Goal: Task Accomplishment & Management: Manage account settings

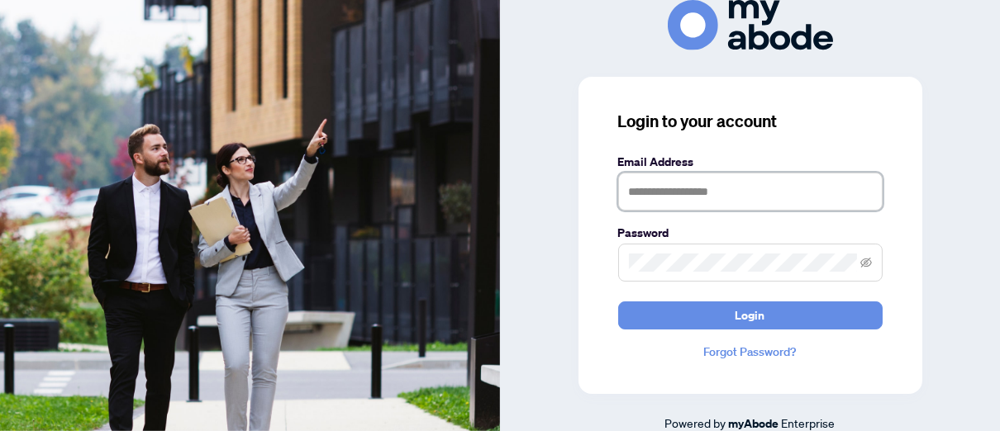
click at [634, 188] on input "text" at bounding box center [750, 192] width 264 height 38
type input "**********"
click at [862, 265] on icon "eye-invisible" at bounding box center [866, 263] width 12 height 10
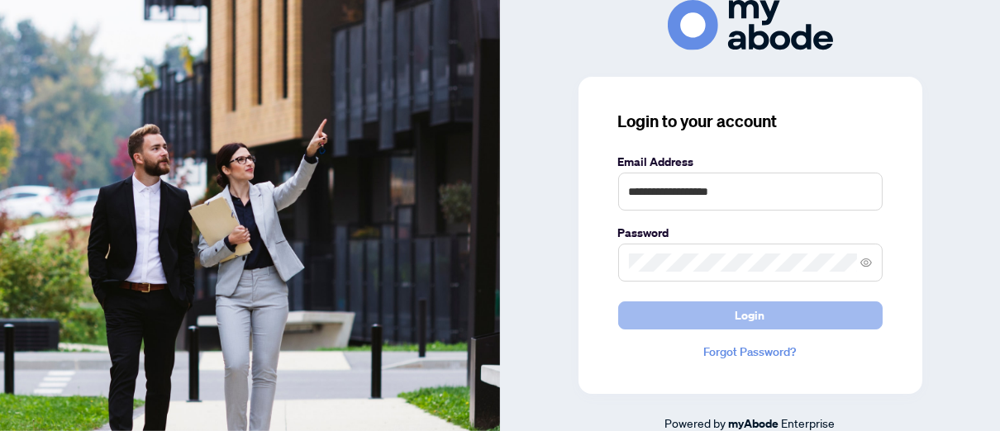
click at [691, 311] on button "Login" at bounding box center [750, 316] width 264 height 28
click at [687, 310] on button "Login" at bounding box center [750, 316] width 264 height 28
click at [816, 318] on button "Login" at bounding box center [750, 316] width 264 height 28
click at [700, 319] on button "Login" at bounding box center [750, 316] width 264 height 28
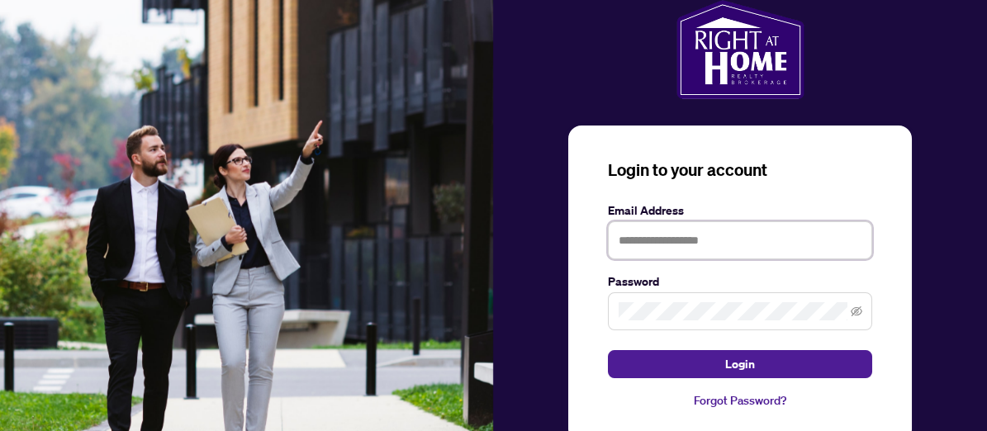
click at [617, 241] on input "text" at bounding box center [740, 240] width 264 height 38
type input "**********"
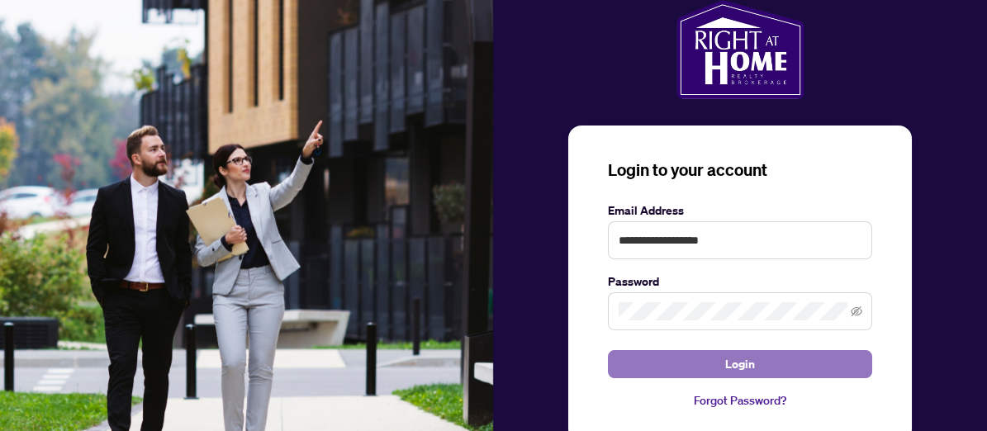
click at [671, 361] on button "Login" at bounding box center [740, 364] width 264 height 28
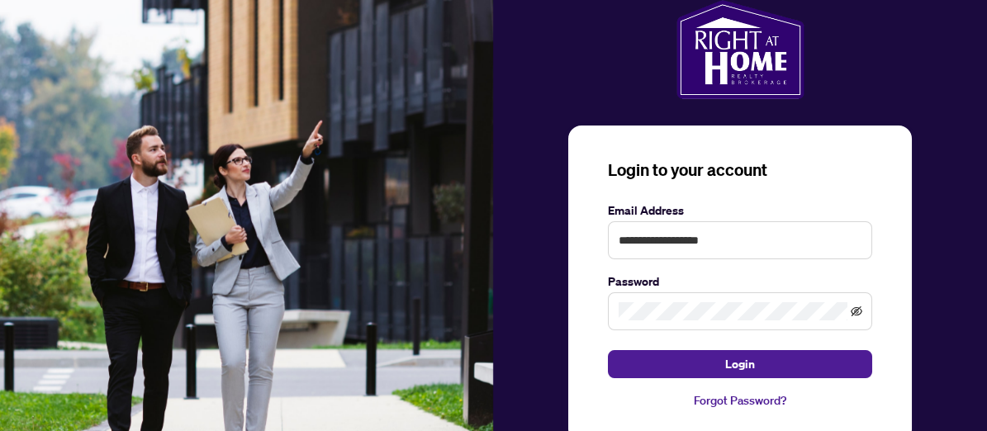
click at [855, 310] on icon "eye-invisible" at bounding box center [857, 312] width 12 height 12
click at [734, 396] on link "Forgot Password?" at bounding box center [740, 401] width 264 height 18
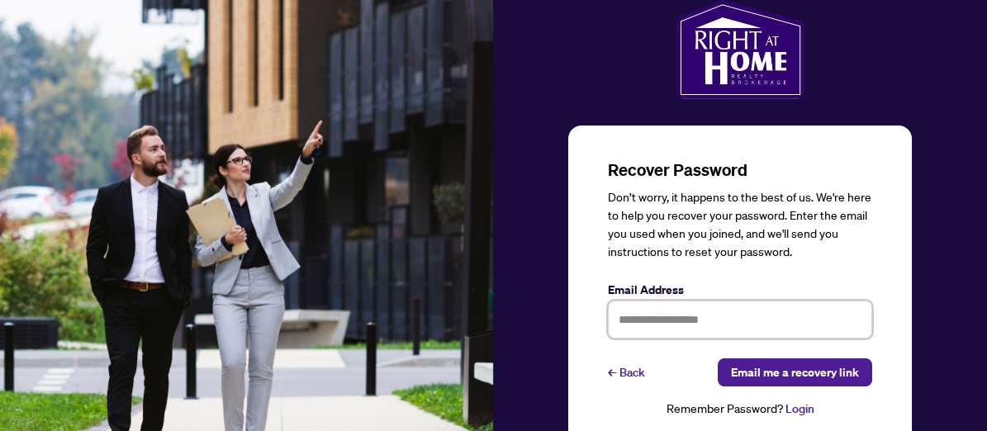
click at [630, 318] on input "text" at bounding box center [740, 320] width 264 height 38
type input "**********"
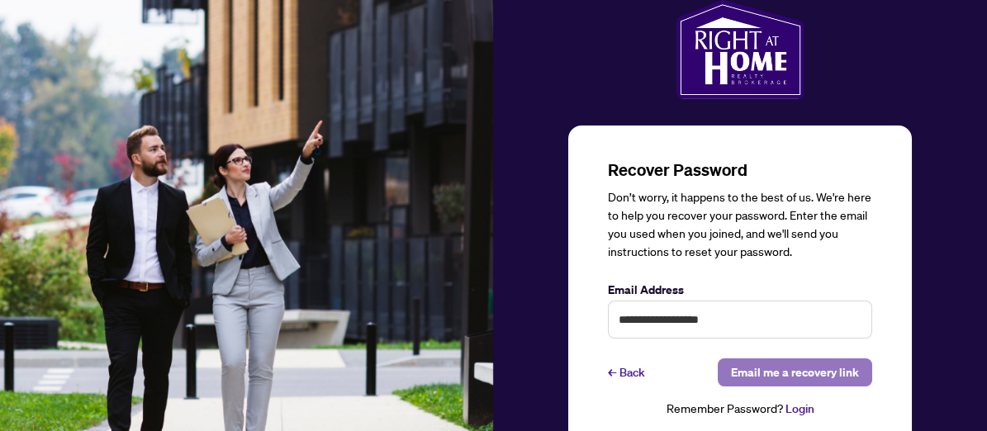
click at [758, 371] on span "Email me a recovery link" at bounding box center [795, 372] width 128 height 26
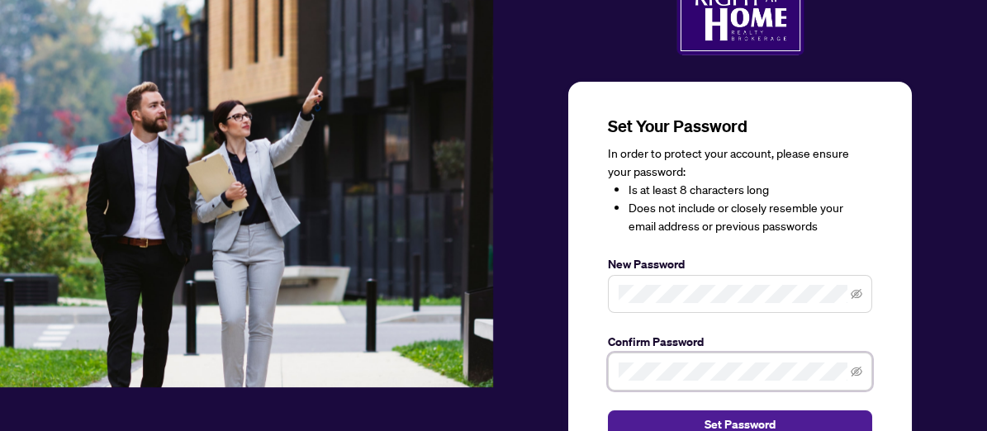
scroll to position [83, 0]
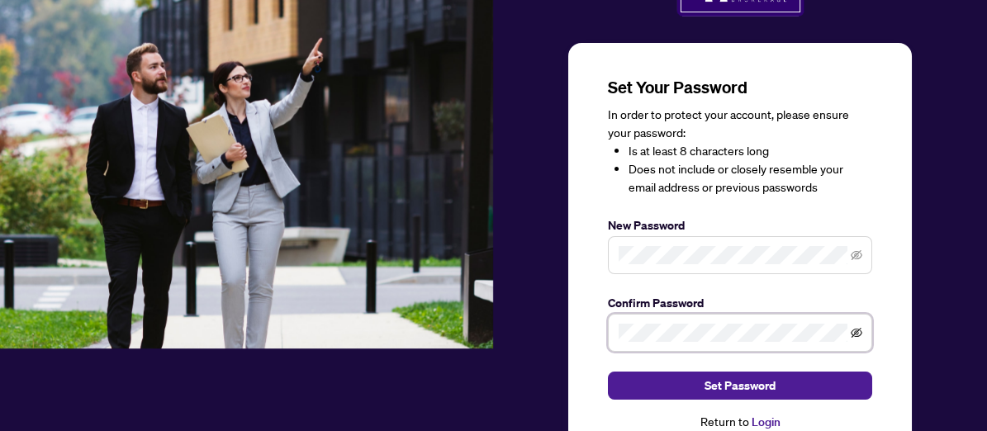
click at [857, 329] on icon "eye-invisible" at bounding box center [857, 333] width 12 height 12
click at [855, 255] on icon "eye-invisible" at bounding box center [857, 256] width 12 height 12
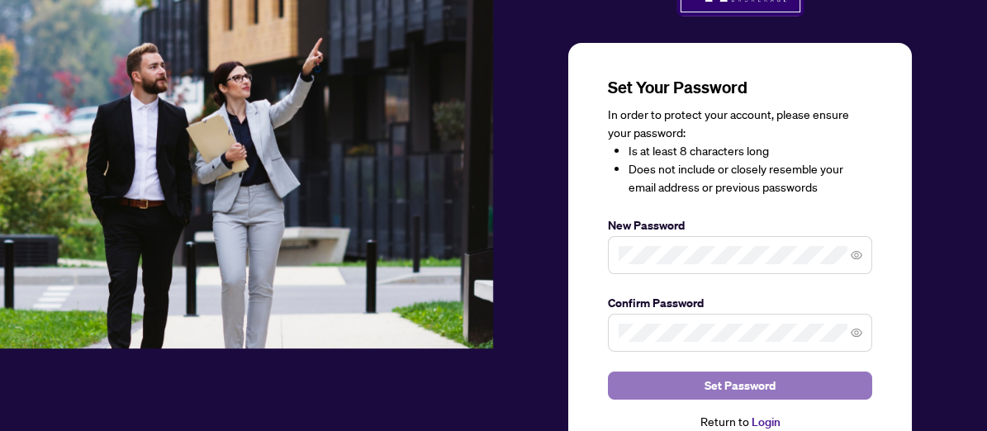
click at [741, 379] on span "Set Password" at bounding box center [740, 386] width 71 height 26
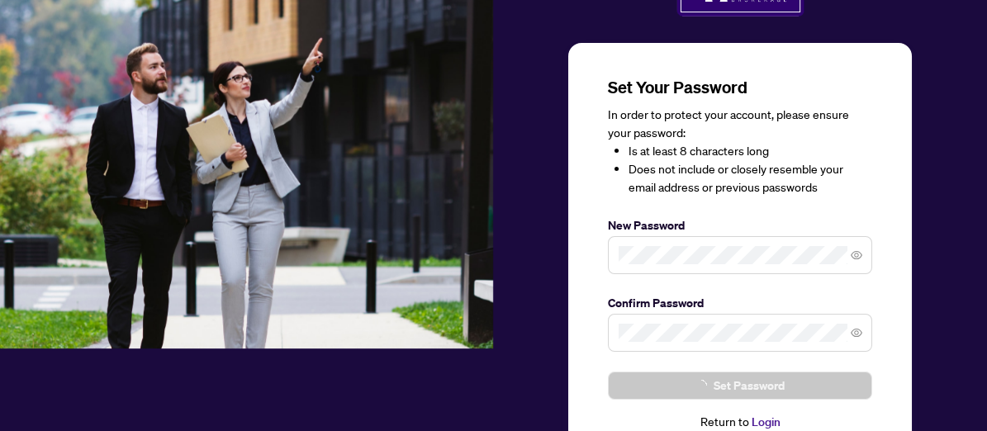
scroll to position [47, 0]
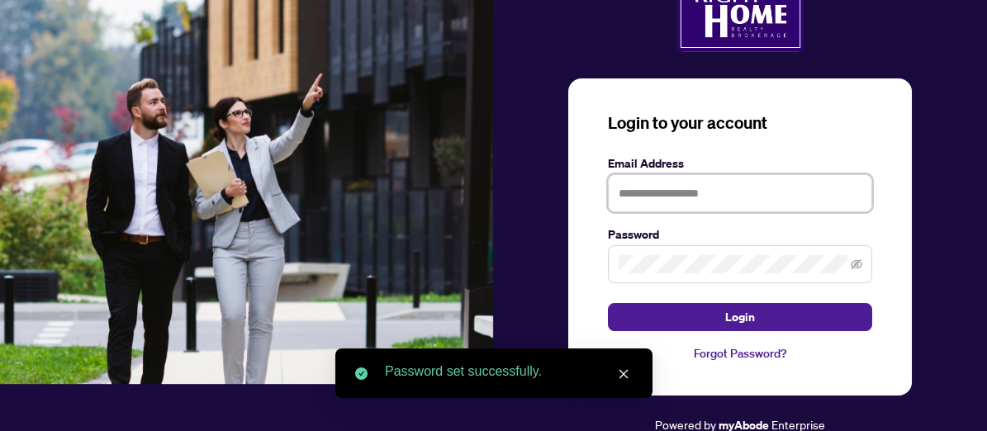
click at [640, 185] on input "text" at bounding box center [740, 193] width 264 height 38
type input "**********"
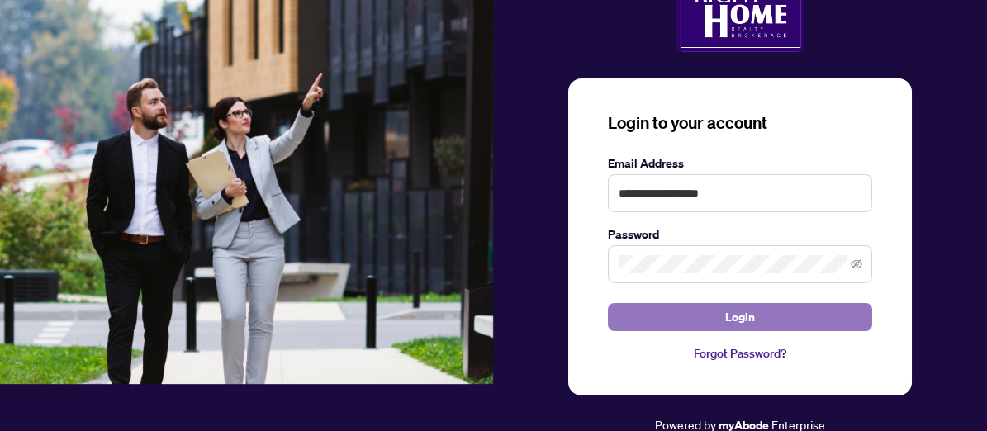
drag, startPoint x: 710, startPoint y: 318, endPoint x: 700, endPoint y: 308, distance: 14.0
click at [710, 316] on button "Login" at bounding box center [740, 317] width 264 height 28
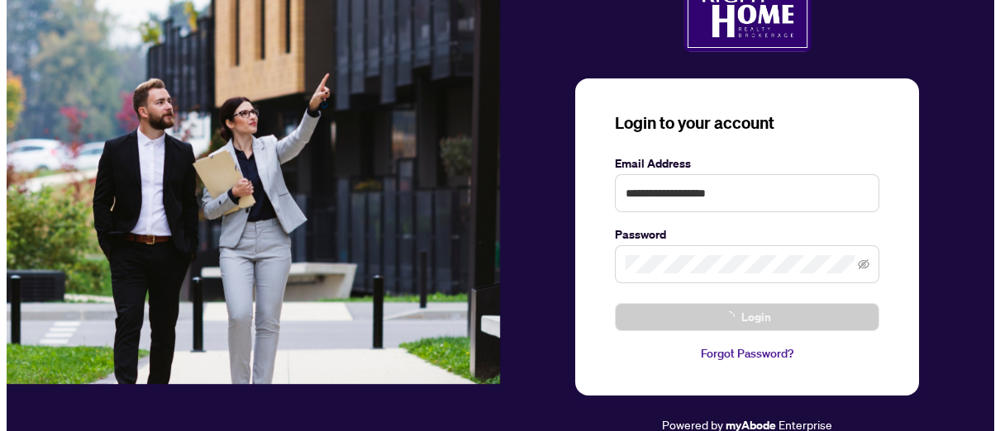
scroll to position [0, 0]
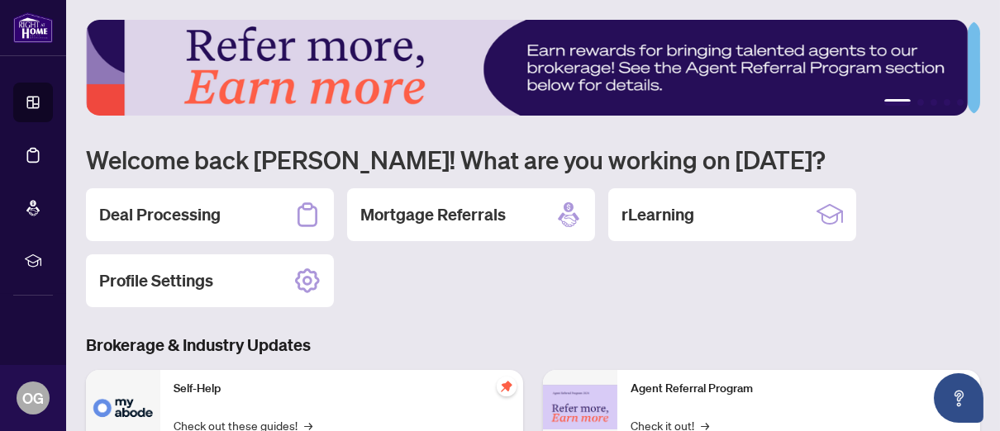
click at [208, 215] on h2 "Deal Processing" at bounding box center [159, 214] width 121 height 23
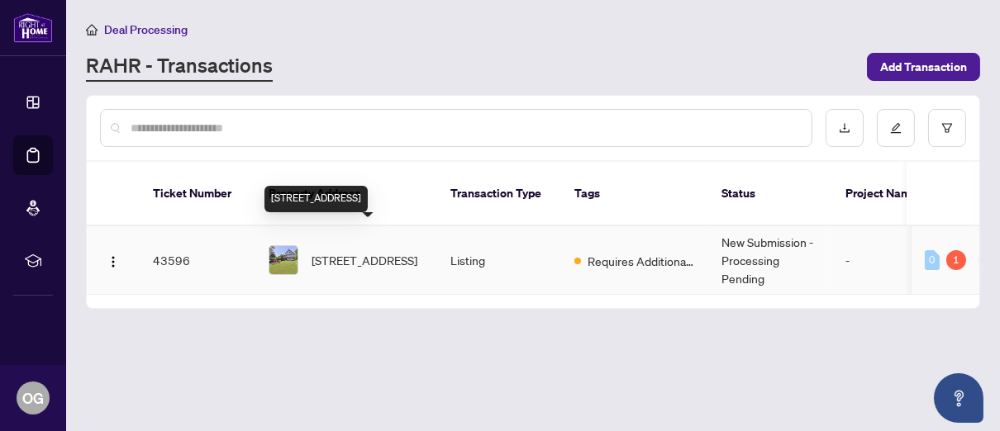
click at [368, 251] on span "26 Beach Rd, Kawartha Lakes, Ontario K0M 2C0, Canada" at bounding box center [364, 260] width 106 height 18
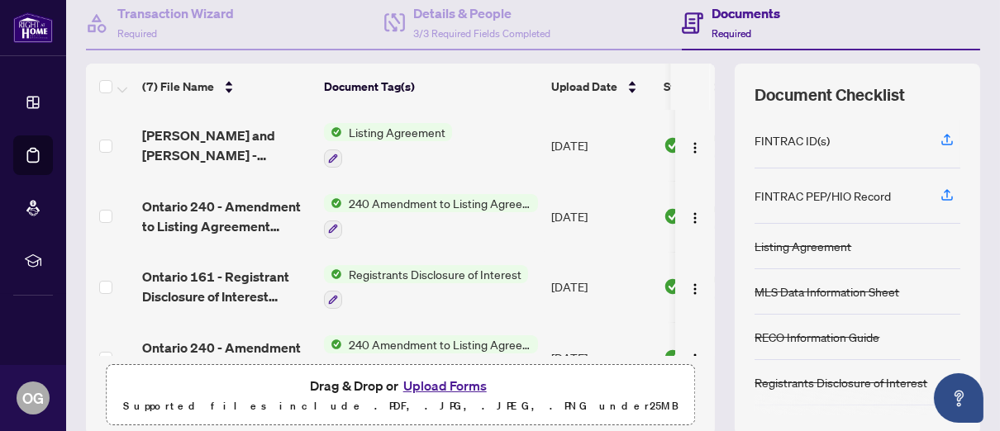
scroll to position [165, 0]
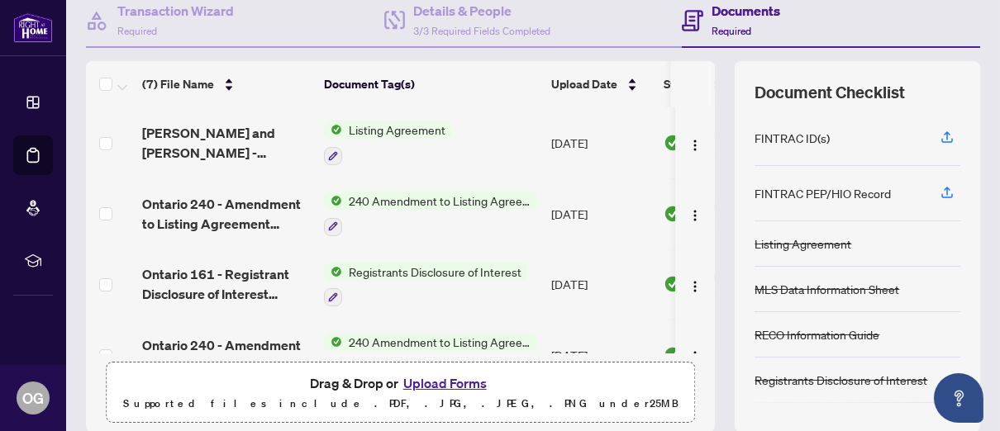
click at [453, 378] on button "Upload Forms" at bounding box center [444, 383] width 93 height 21
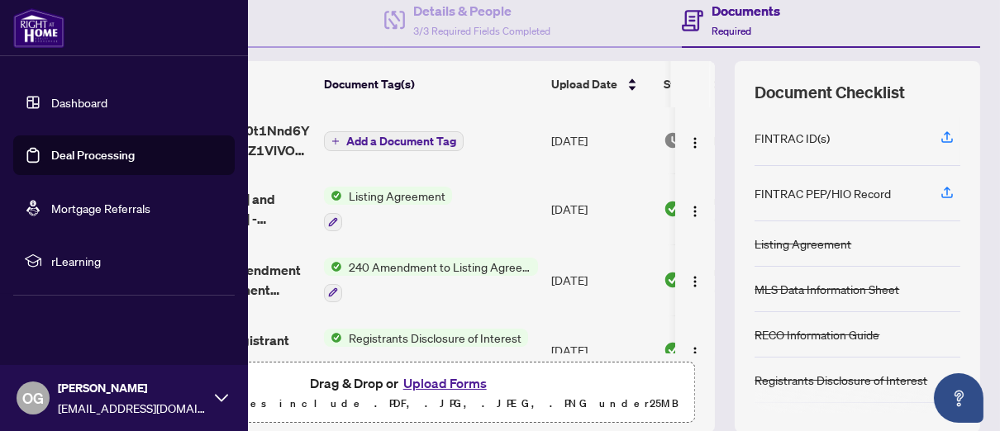
click at [114, 157] on link "Deal Processing" at bounding box center [92, 155] width 83 height 15
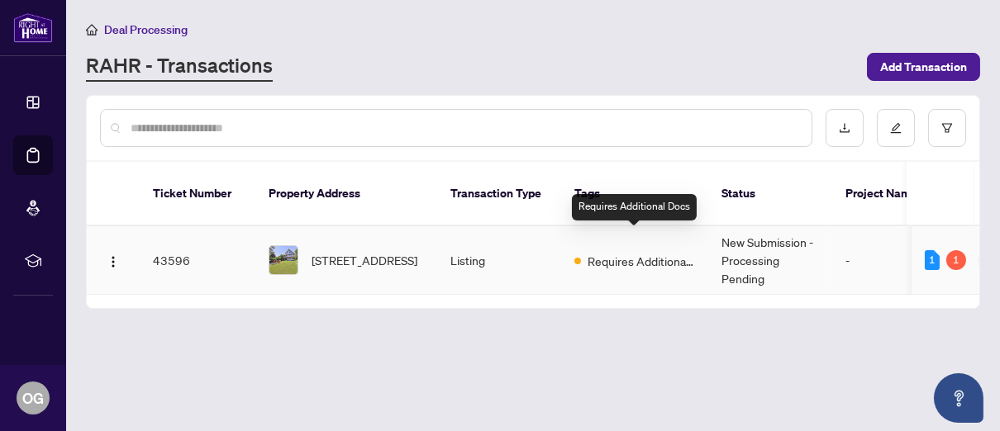
click at [635, 252] on span "Requires Additional Docs" at bounding box center [640, 261] width 107 height 18
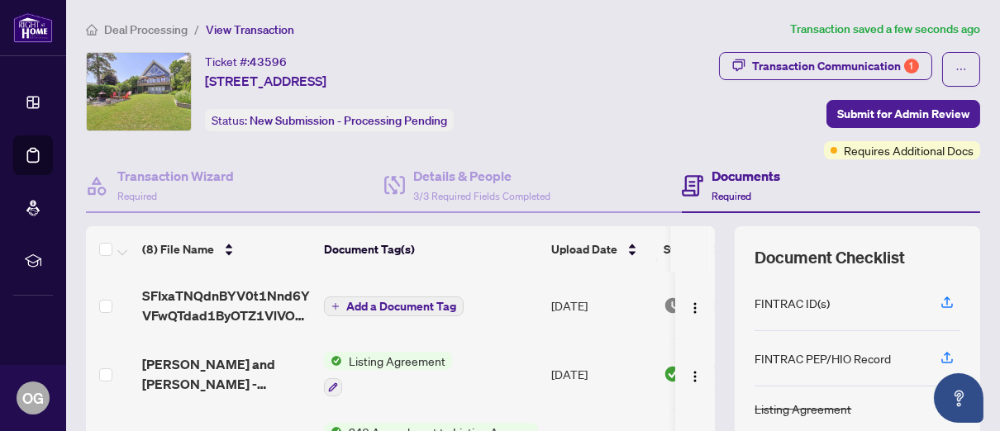
click at [383, 303] on span "Add a Document Tag" at bounding box center [401, 307] width 110 height 12
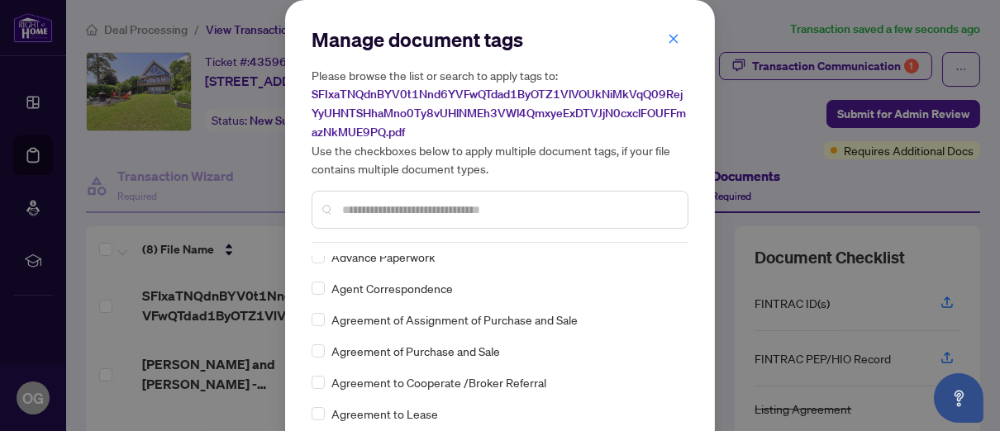
scroll to position [413, 0]
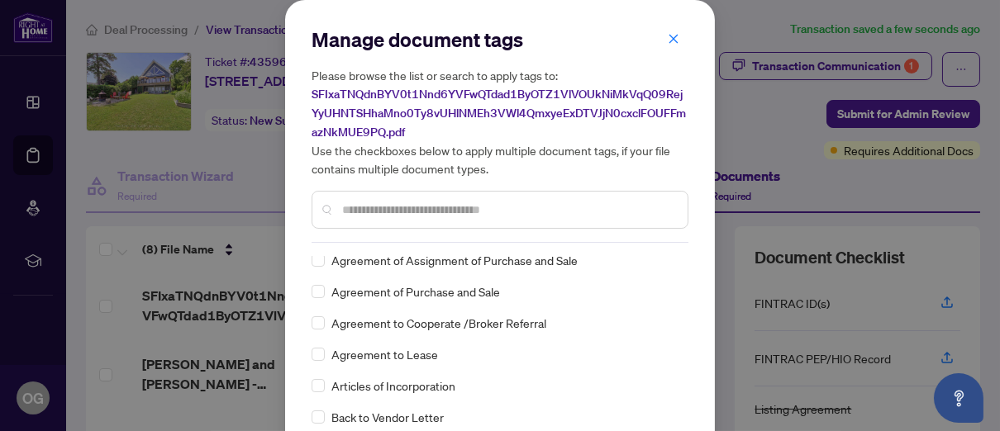
click at [344, 202] on input "text" at bounding box center [508, 210] width 332 height 18
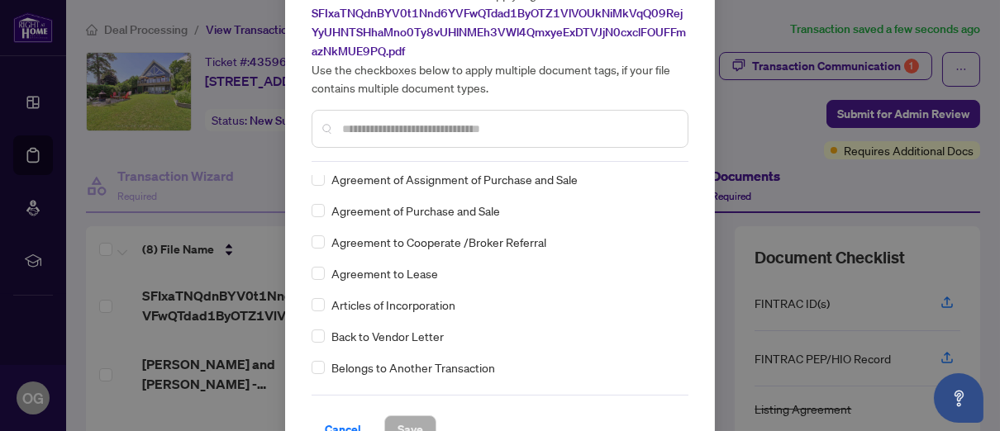
scroll to position [83, 0]
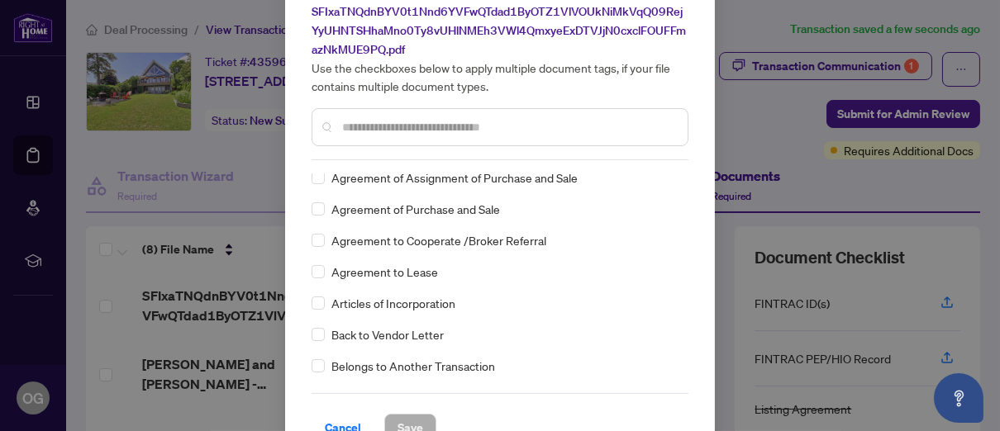
click at [782, 126] on div "Manage document tags Please browse the list or search to apply tags to: SFIxaTN…" at bounding box center [500, 215] width 1000 height 431
click at [228, 145] on div "Manage document tags Please browse the list or search to apply tags to: SFIxaTN…" at bounding box center [500, 215] width 1000 height 431
click at [345, 419] on span "Cancel" at bounding box center [343, 428] width 36 height 26
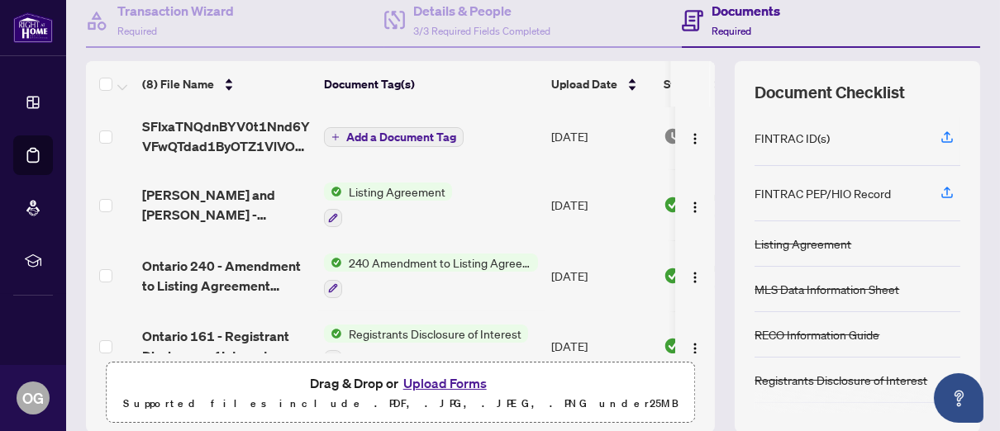
scroll to position [0, 0]
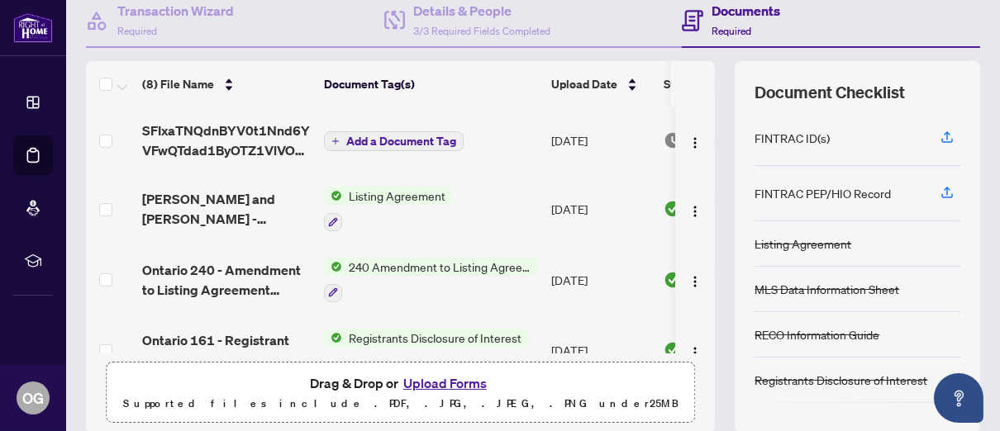
click at [417, 137] on span "Add a Document Tag" at bounding box center [401, 141] width 110 height 12
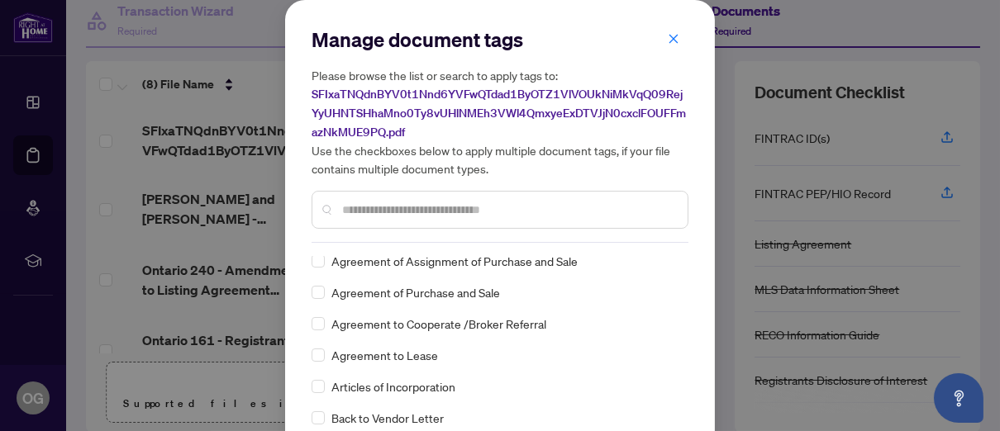
scroll to position [413, 0]
click at [355, 203] on input "text" at bounding box center [508, 210] width 332 height 18
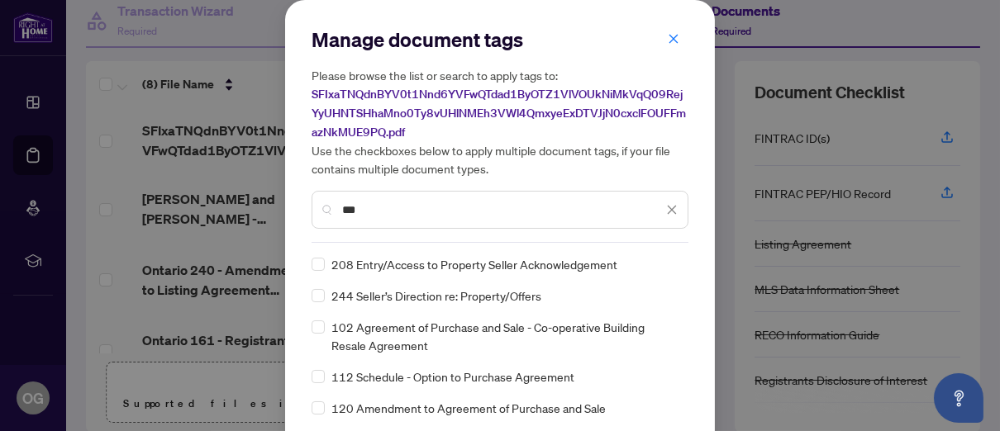
scroll to position [0, 0]
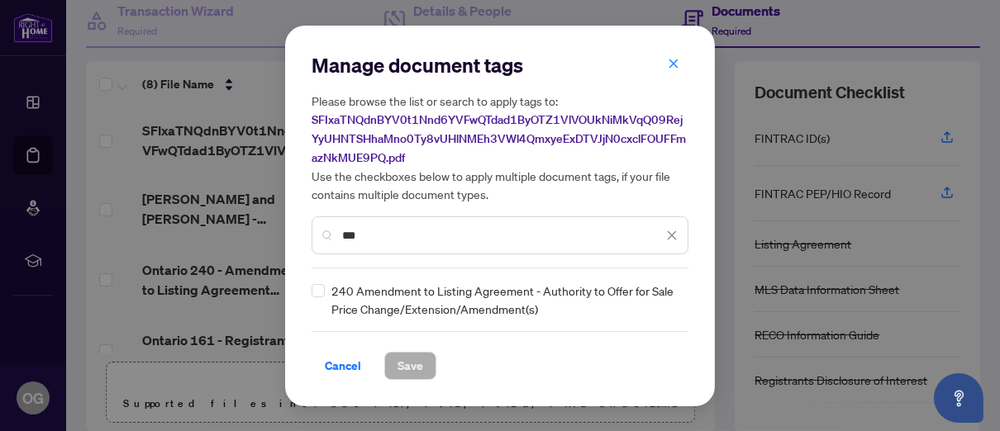
type input "***"
click at [408, 359] on span "Save" at bounding box center [410, 366] width 26 height 26
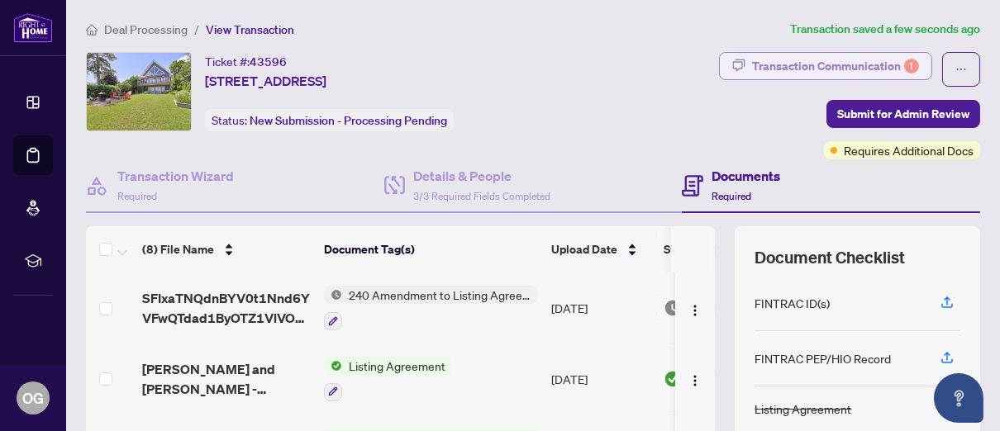
click at [870, 65] on div "Transaction Communication 1" at bounding box center [835, 66] width 167 height 26
